Goal: Transaction & Acquisition: Purchase product/service

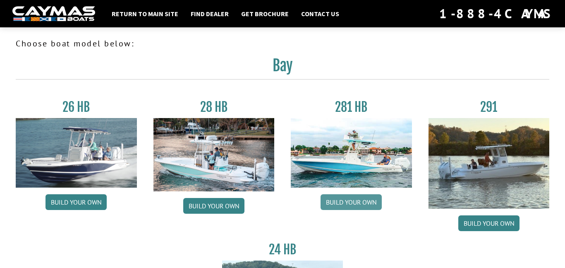
click at [337, 202] on link "Build your own" at bounding box center [351, 202] width 61 height 16
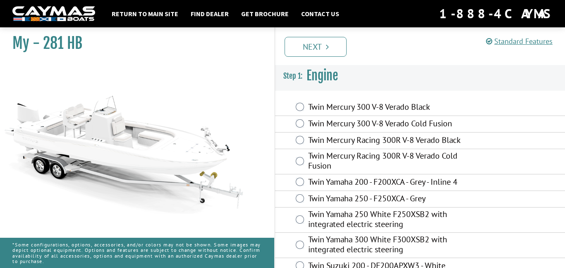
click at [329, 107] on label "Twin Mercury 300 V-8 Verado Black" at bounding box center [385, 108] width 154 height 12
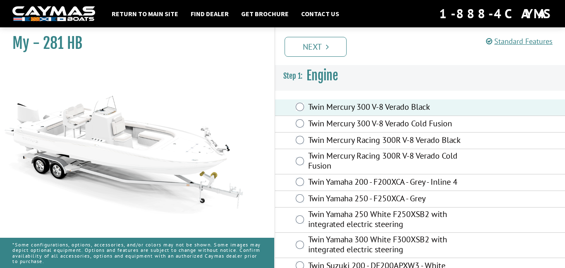
click at [334, 123] on label "Twin Mercury 300 V-8 Verado Cold Fusion" at bounding box center [385, 124] width 154 height 12
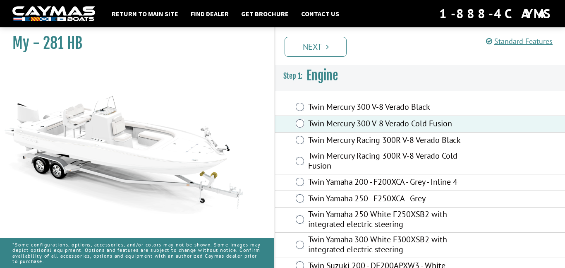
click at [331, 112] on label "Twin Mercury 300 V-8 Verado Black" at bounding box center [385, 108] width 154 height 12
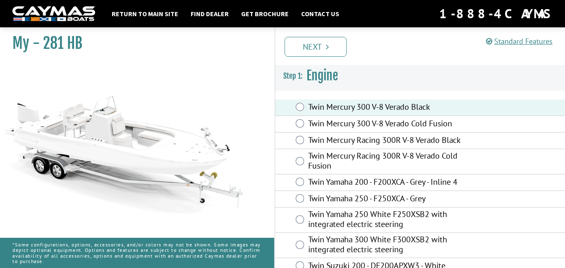
click at [355, 142] on label "Twin Mercury Racing 300R V-8 Verado Black" at bounding box center [385, 141] width 154 height 12
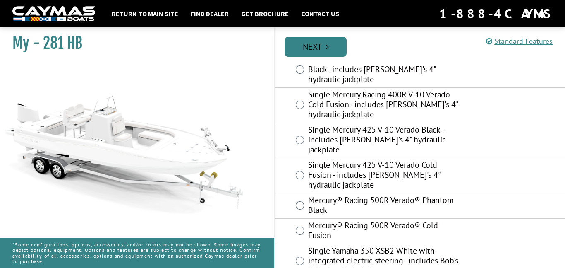
scroll to position [356, 0]
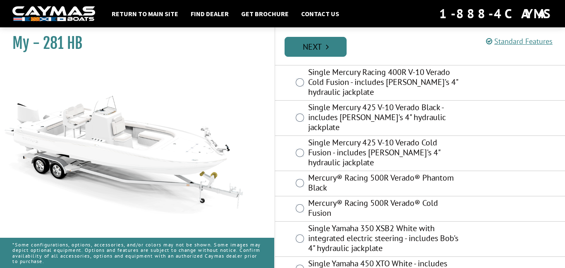
click at [326, 50] on icon "Pagination" at bounding box center [327, 47] width 3 height 8
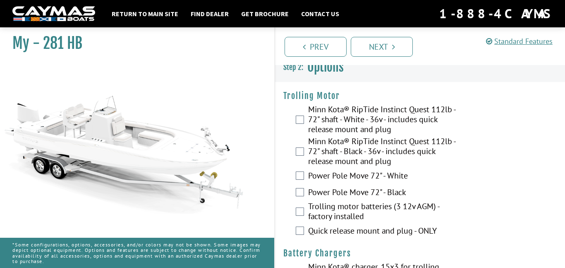
scroll to position [0, 0]
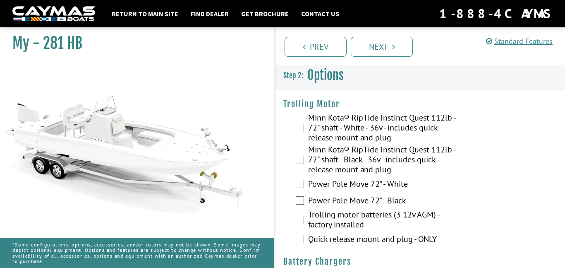
click at [324, 126] on label "Minn Kota® RipTide Instinct Quest 112lb - 72" shaft - White - 36v - includes qu…" at bounding box center [385, 129] width 154 height 32
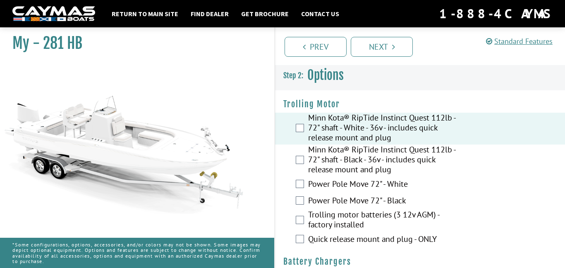
click at [351, 166] on label "Minn Kota® RipTide Instinct Quest 112lb - 72" shaft - Black - 36v - includes qu…" at bounding box center [385, 160] width 154 height 32
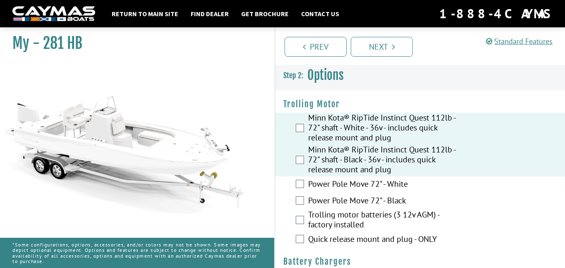
click at [356, 187] on label "Power Pole Move 72" - White" at bounding box center [385, 185] width 154 height 12
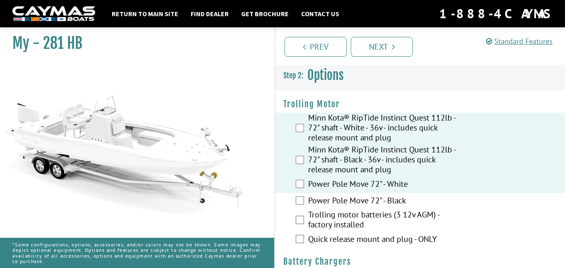
click at [362, 210] on label "Trolling motor batteries (3 12v AGM) - factory installed" at bounding box center [385, 220] width 154 height 22
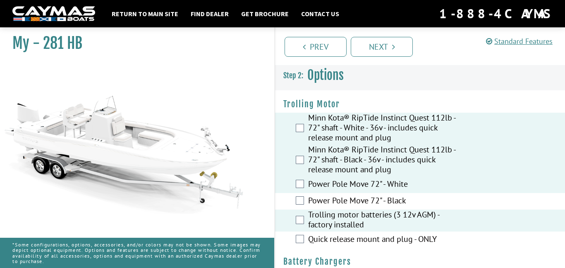
click at [358, 204] on label "Power Pole Move 72" - Black" at bounding box center [385, 201] width 154 height 12
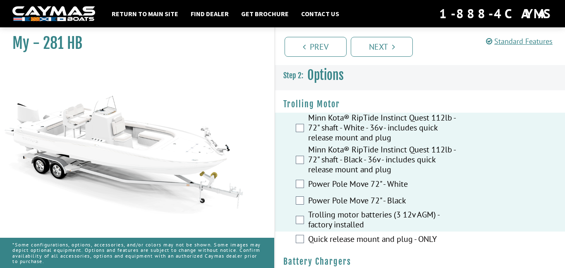
click at [351, 239] on label "Quick release mount and plug - ONLY" at bounding box center [385, 240] width 154 height 12
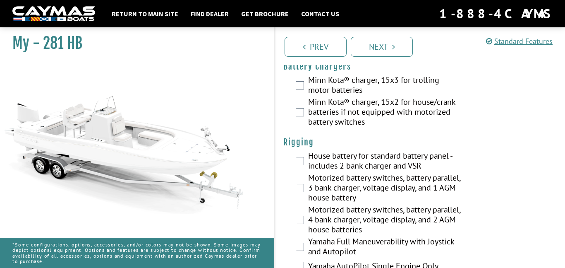
scroll to position [200, 0]
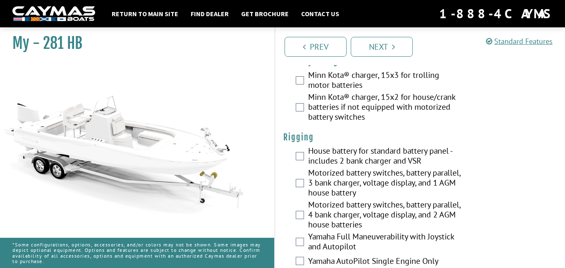
click at [337, 89] on label "Minn Kota® charger, 15x3 for trolling motor batteries" at bounding box center [385, 81] width 154 height 22
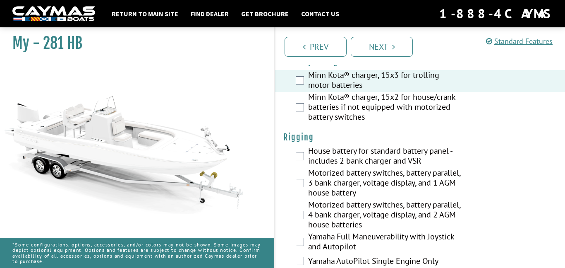
click at [341, 104] on label "Minn Kota® charger, 15x2 for house/crank batteries if not equipped with motoriz…" at bounding box center [385, 108] width 154 height 32
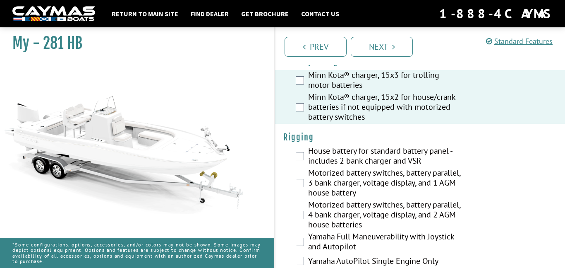
click at [352, 147] on label "House battery for standard battery panel - includes 2 bank charger and VSR" at bounding box center [385, 157] width 154 height 22
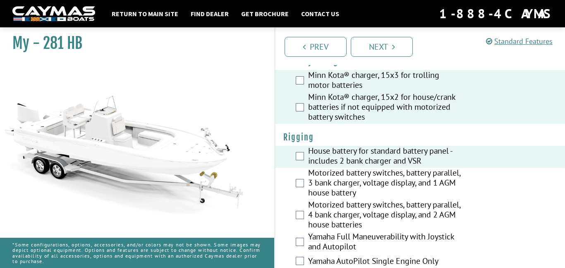
click at [359, 192] on label "Motorized battery switches, battery parallel, 3 bank charger, voltage display, …" at bounding box center [385, 184] width 154 height 32
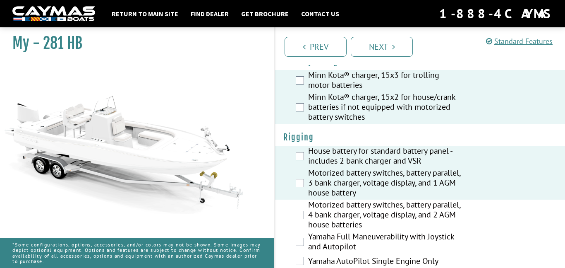
click at [355, 224] on label "Motorized battery switches, battery parallel, 4 bank charger, voltage display, …" at bounding box center [385, 215] width 154 height 32
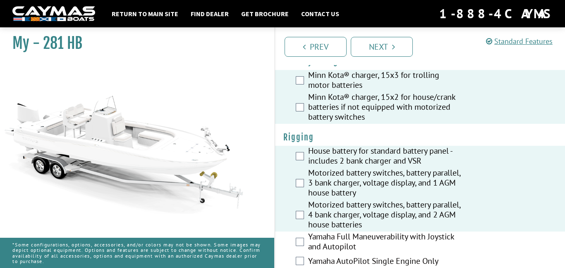
click at [363, 247] on label "Yamaha Full Maneuverability with Joystick and Autopilot" at bounding box center [385, 242] width 154 height 22
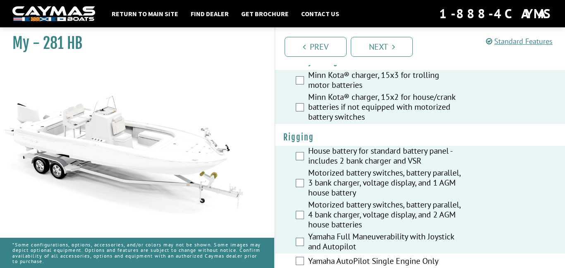
click at [329, 261] on label "Yamaha AutoPilot Single Engine Only" at bounding box center [385, 262] width 154 height 12
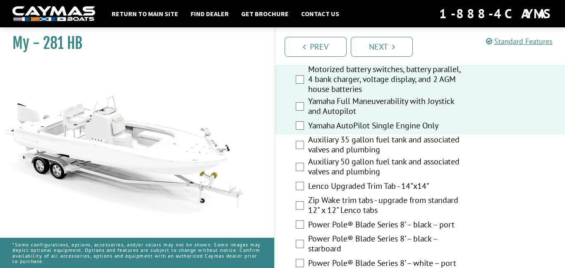
scroll to position [335, 0]
click at [331, 160] on label "Auxiliary 50 gallon fuel tank and associated valves and plumbing" at bounding box center [385, 168] width 154 height 22
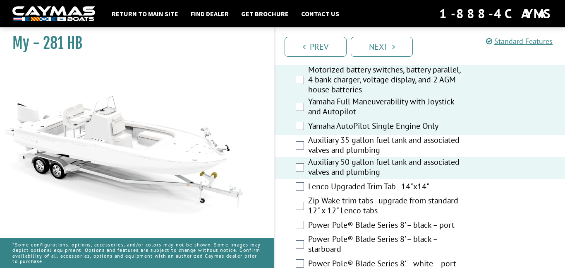
click at [305, 143] on div "Auxiliary 35 gallon fuel tank and associated valves and plumbing" at bounding box center [420, 146] width 290 height 22
click at [317, 144] on label "Auxiliary 35 gallon fuel tank and associated valves and plumbing" at bounding box center [385, 146] width 154 height 22
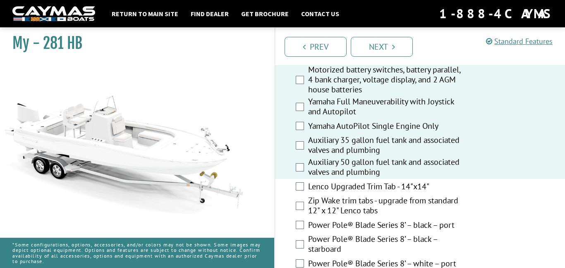
click at [334, 186] on label "Lenco Upgraded Trim Tab - 14"x14"" at bounding box center [385, 187] width 154 height 12
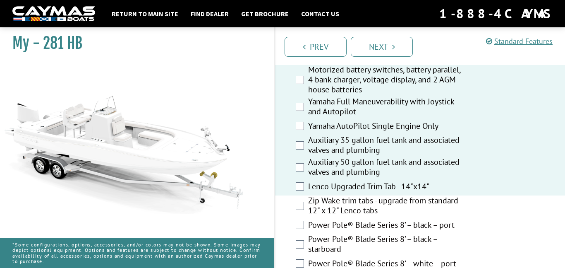
click at [344, 208] on label "Zip Wake trim tabs - upgrade from standard 12" x 12" Lenco tabs" at bounding box center [385, 206] width 154 height 22
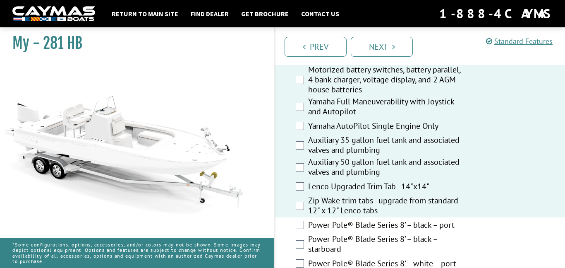
click at [349, 223] on label "Power Pole® Blade Series 8’ – black – port" at bounding box center [385, 226] width 154 height 12
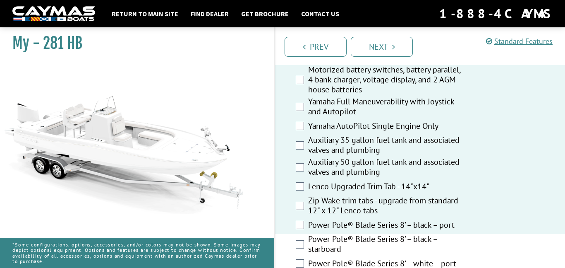
click at [353, 240] on label "Power Pole® Blade Series 8’ – black – starboard" at bounding box center [385, 245] width 154 height 22
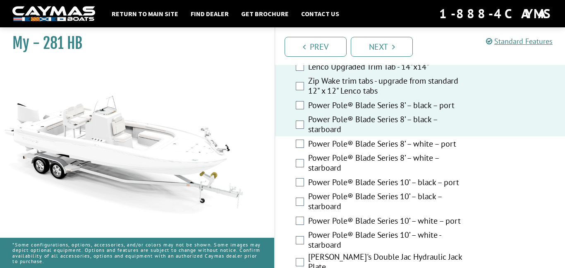
scroll to position [454, 0]
click at [319, 140] on label "Power Pole® Blade Series 8’ – white – port" at bounding box center [385, 145] width 154 height 12
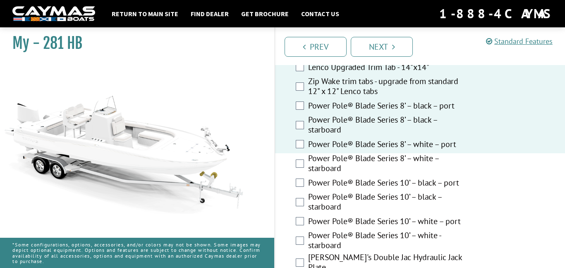
click at [323, 150] on label "Power Pole® Blade Series 8’ – white – port" at bounding box center [385, 145] width 154 height 12
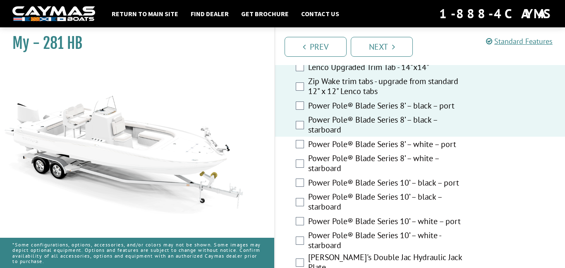
click at [321, 145] on label "Power Pole® Blade Series 8’ – white – port" at bounding box center [385, 145] width 154 height 12
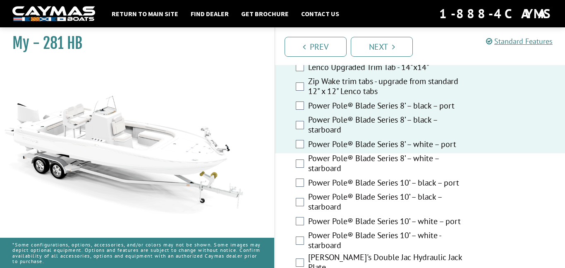
click at [327, 163] on label "Power Pole® Blade Series 8’ – white – starboard" at bounding box center [385, 164] width 154 height 22
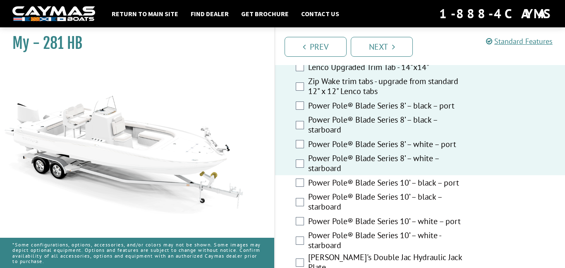
click at [325, 180] on label "Power Pole® Blade Series 10’ – black – port" at bounding box center [385, 184] width 154 height 12
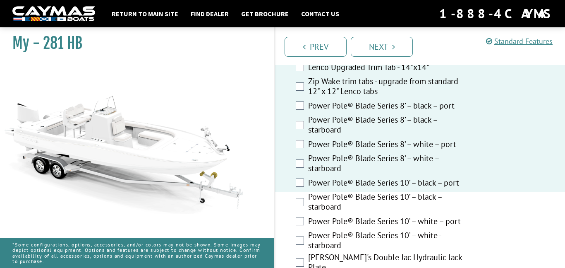
click at [336, 199] on label "Power Pole® Blade Series 10’ – black – starboard" at bounding box center [385, 203] width 154 height 22
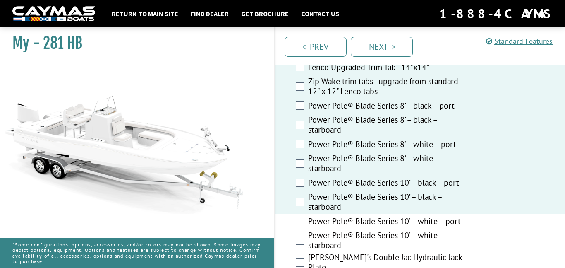
click at [340, 219] on label "Power Pole® Blade Series 10’ – white – port" at bounding box center [385, 222] width 154 height 12
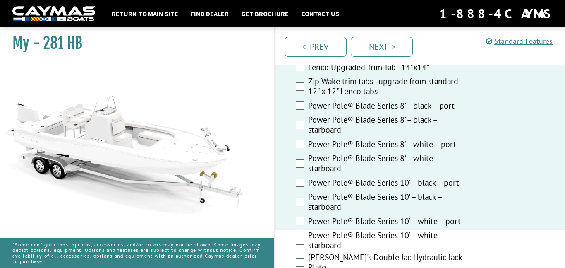
click at [343, 228] on label "Power Pole® Blade Series 10’ – white – port" at bounding box center [385, 222] width 154 height 12
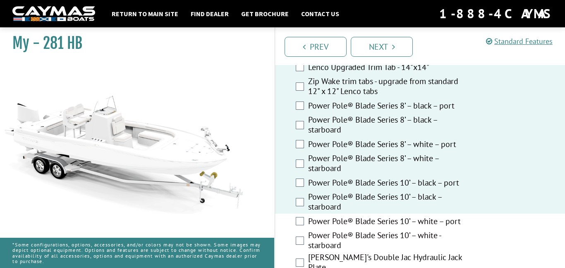
click at [337, 220] on label "Power Pole® Blade Series 10’ – white – port" at bounding box center [385, 222] width 154 height 12
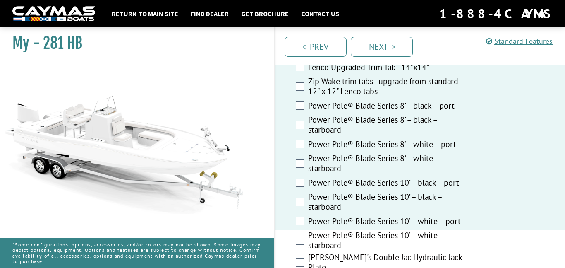
click at [343, 242] on label "Power Pole® Blade Series 10’ – white - starboard" at bounding box center [385, 241] width 154 height 22
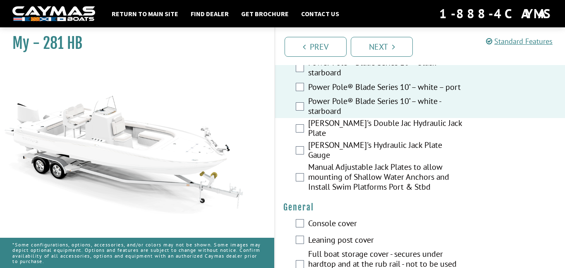
scroll to position [591, 0]
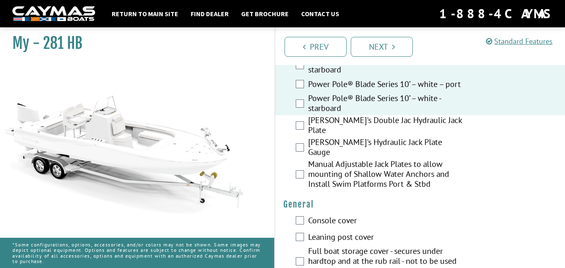
click at [315, 132] on label "[PERSON_NAME]'s Double Jac Hydraulic Jack Plate" at bounding box center [385, 126] width 154 height 22
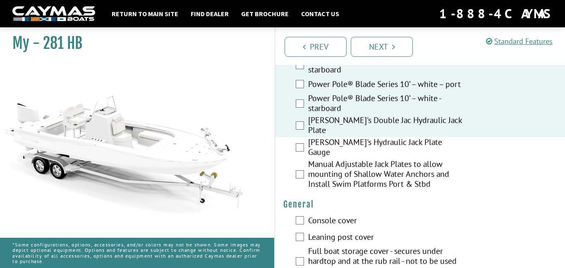
click at [331, 142] on label "[PERSON_NAME]'s Hydraulic Jack Plate Gauge" at bounding box center [385, 148] width 154 height 22
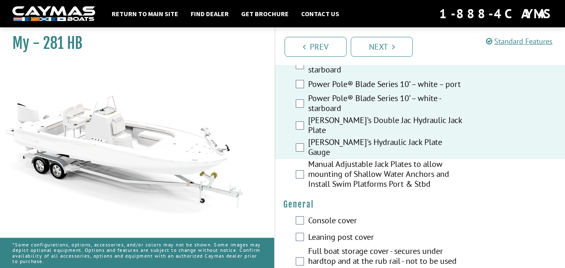
click at [347, 160] on label "Manual Adjustable Jack Plates to allow mounting of Shallow Water Anchors and In…" at bounding box center [385, 175] width 154 height 32
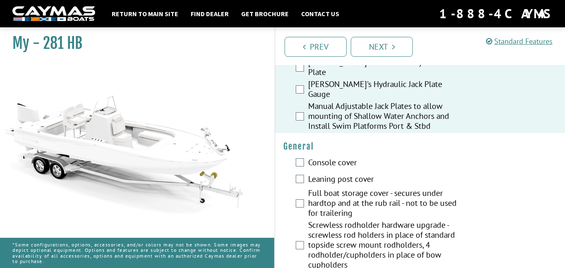
scroll to position [650, 0]
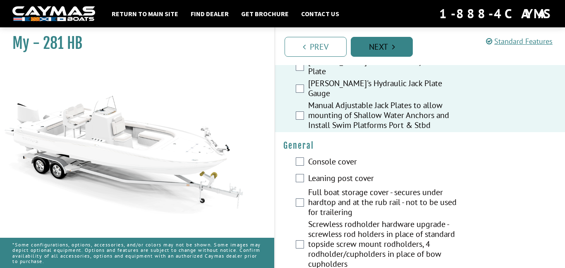
click at [392, 48] on icon "Pagination" at bounding box center [393, 47] width 3 height 8
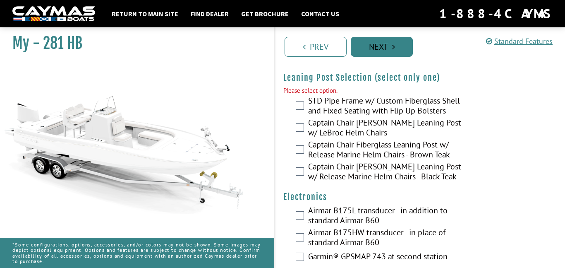
scroll to position [2451, 0]
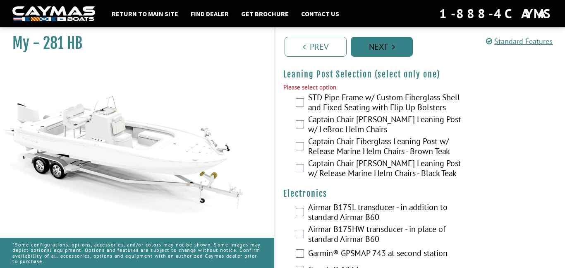
click at [391, 50] on link "Next" at bounding box center [382, 47] width 62 height 20
click at [367, 108] on label "STD Pipe Frame w/ Custom Fiberglass Shell and Fixed Seating with Flip Up Bolste…" at bounding box center [385, 103] width 154 height 22
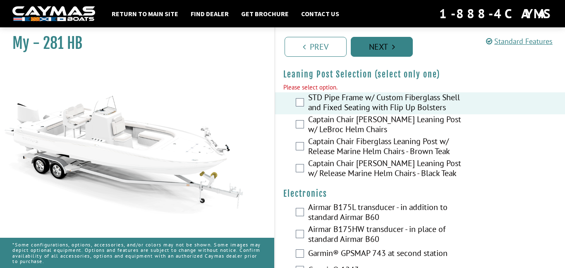
click at [368, 53] on link "Next" at bounding box center [382, 47] width 62 height 20
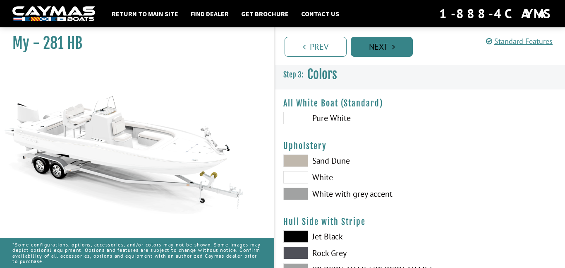
scroll to position [0, 0]
click at [368, 53] on link "Next" at bounding box center [382, 47] width 62 height 20
